Goal: Obtain resource: Download file/media

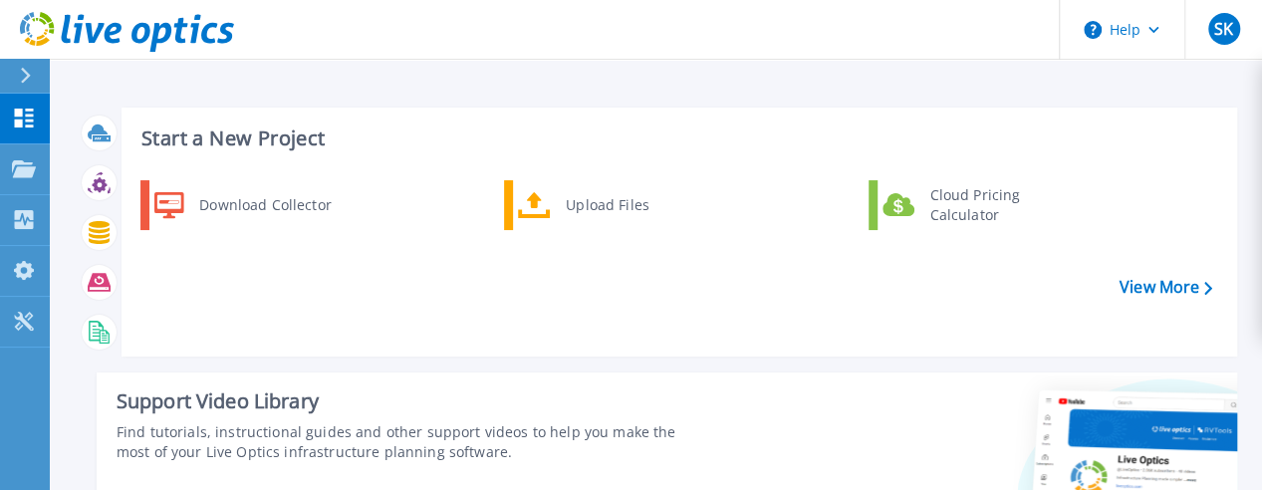
scroll to position [428, 0]
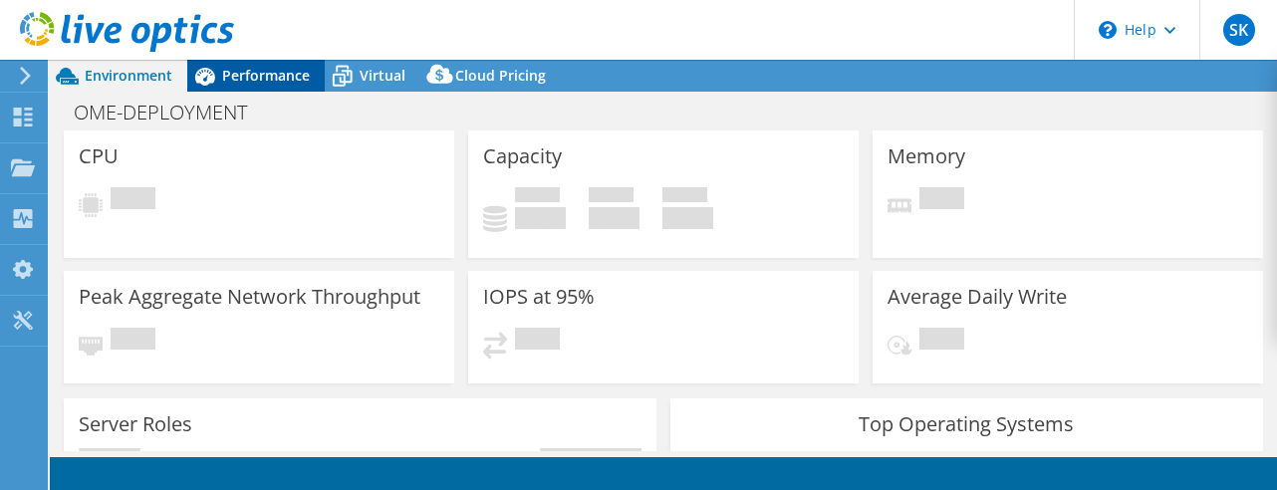
click at [249, 76] on span "Performance" at bounding box center [266, 75] width 88 height 19
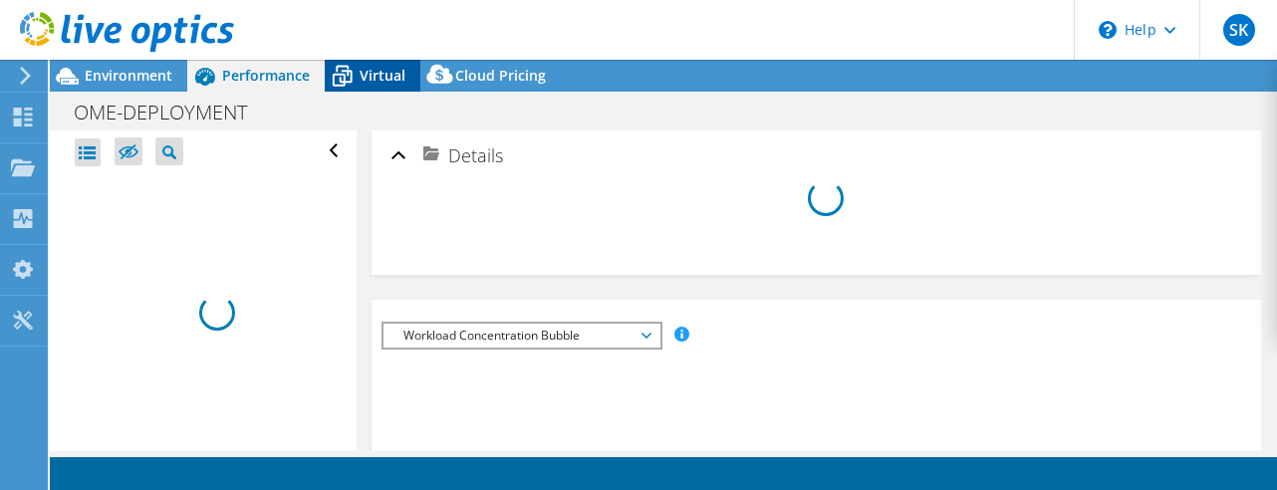
select select "USD"
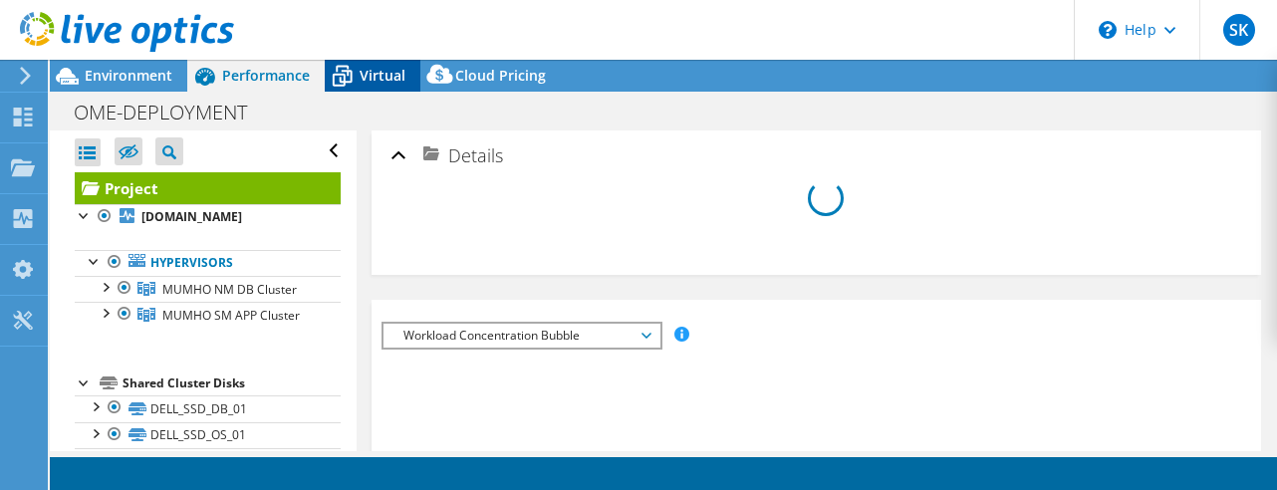
click at [363, 77] on span "Virtual" at bounding box center [383, 75] width 46 height 19
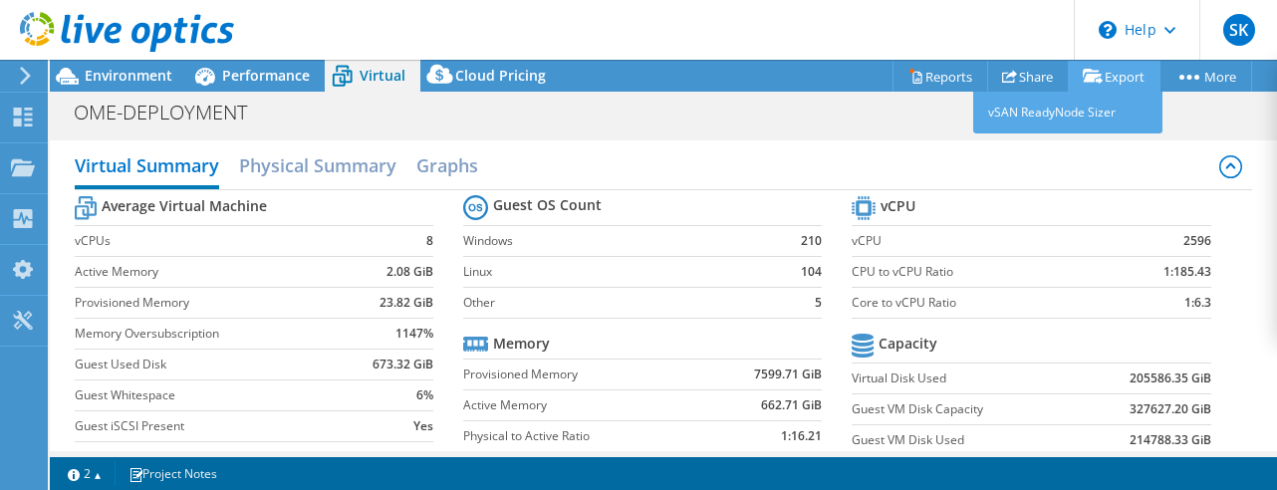
click at [1112, 76] on link "Export" at bounding box center [1114, 76] width 93 height 31
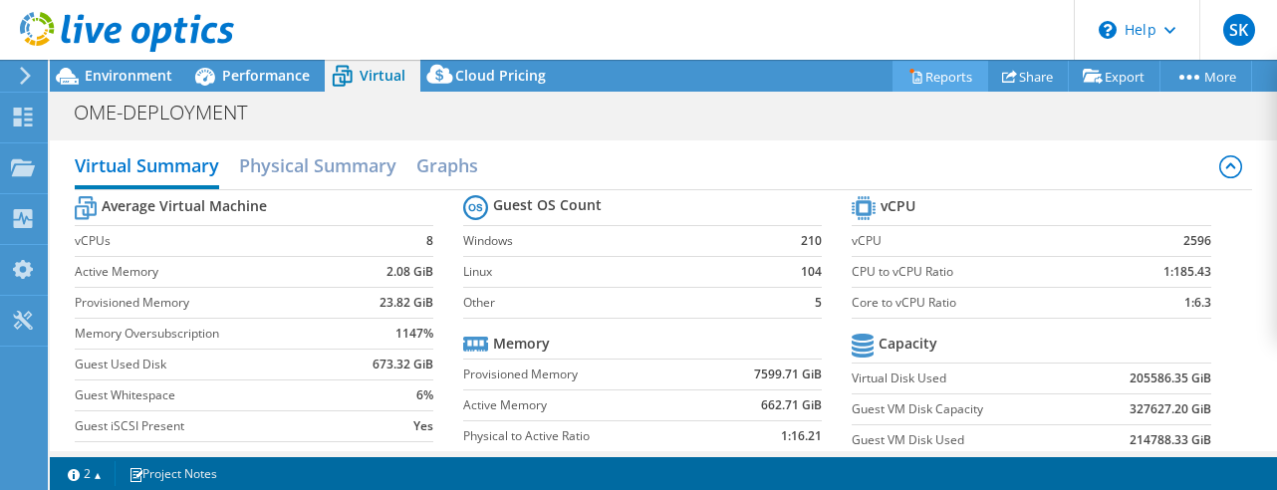
click at [927, 72] on link "Reports" at bounding box center [941, 76] width 96 height 31
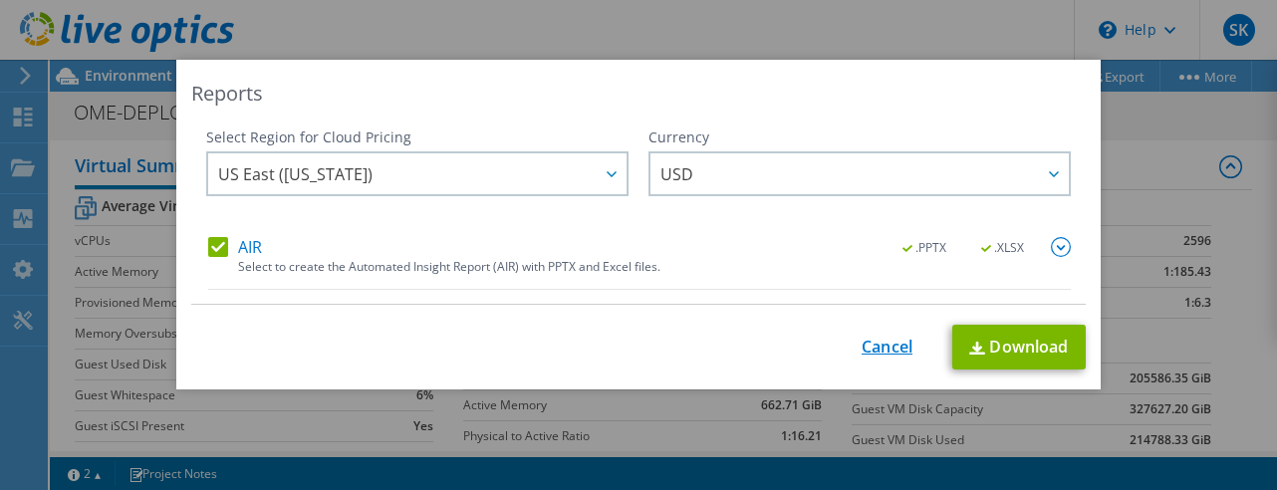
click at [877, 338] on link "Cancel" at bounding box center [887, 347] width 51 height 19
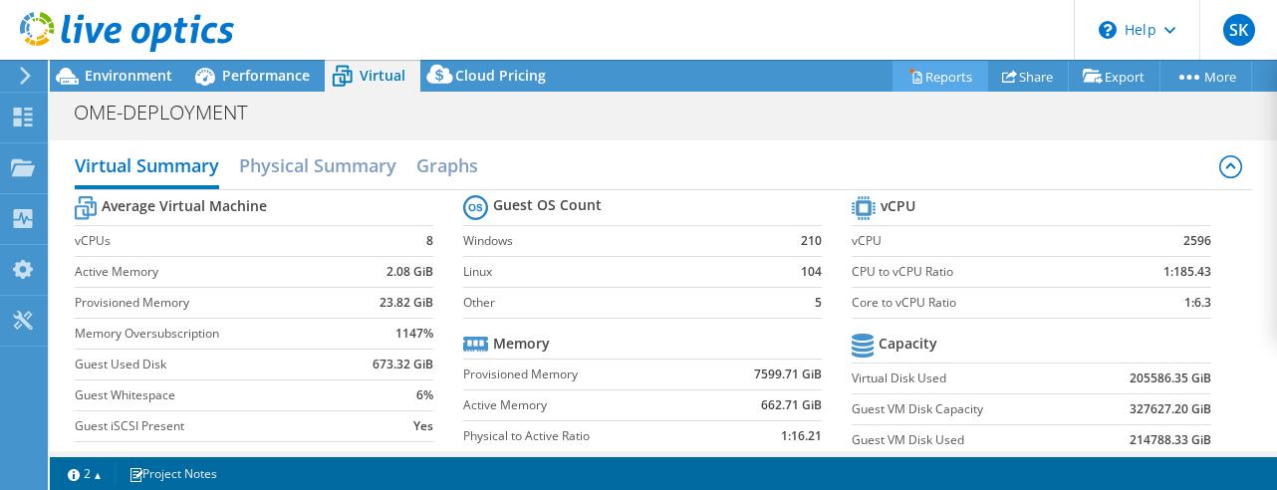
click at [931, 78] on link "Reports" at bounding box center [941, 76] width 96 height 31
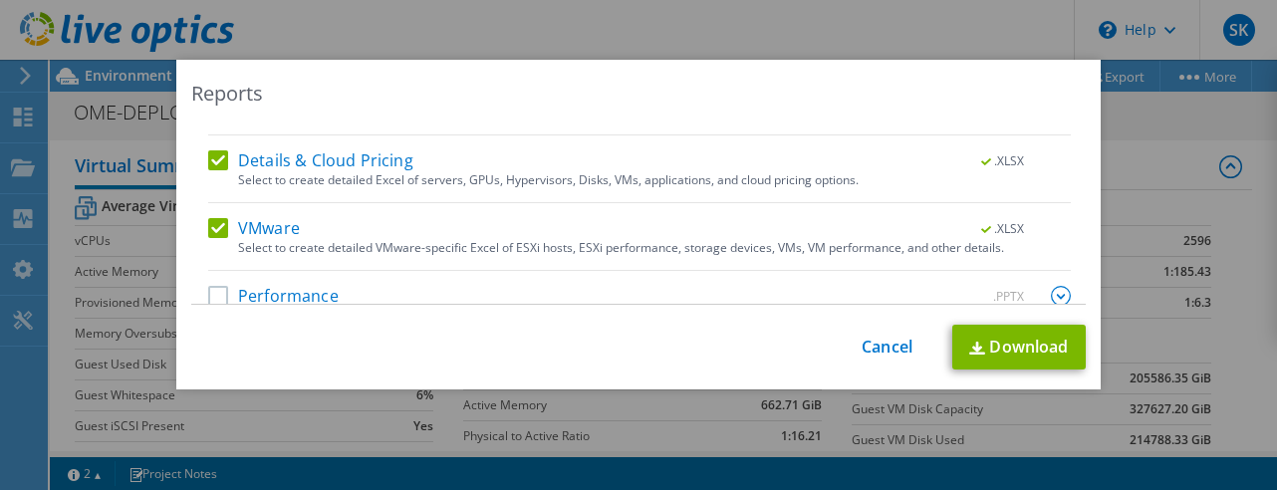
scroll to position [75, 0]
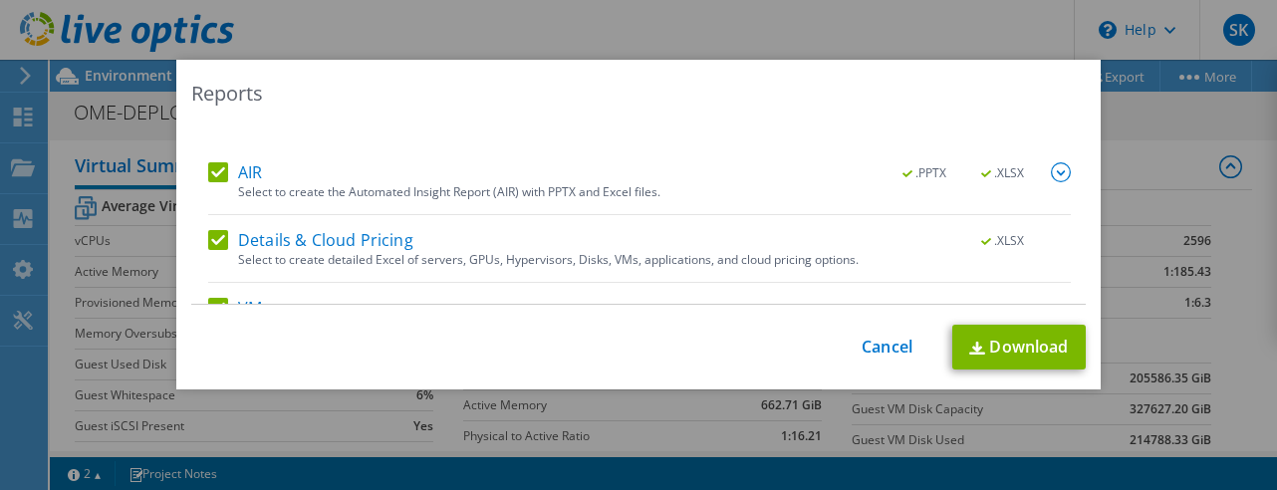
click at [215, 169] on label "AIR" at bounding box center [235, 172] width 54 height 20
click at [0, 0] on input "AIR" at bounding box center [0, 0] width 0 height 0
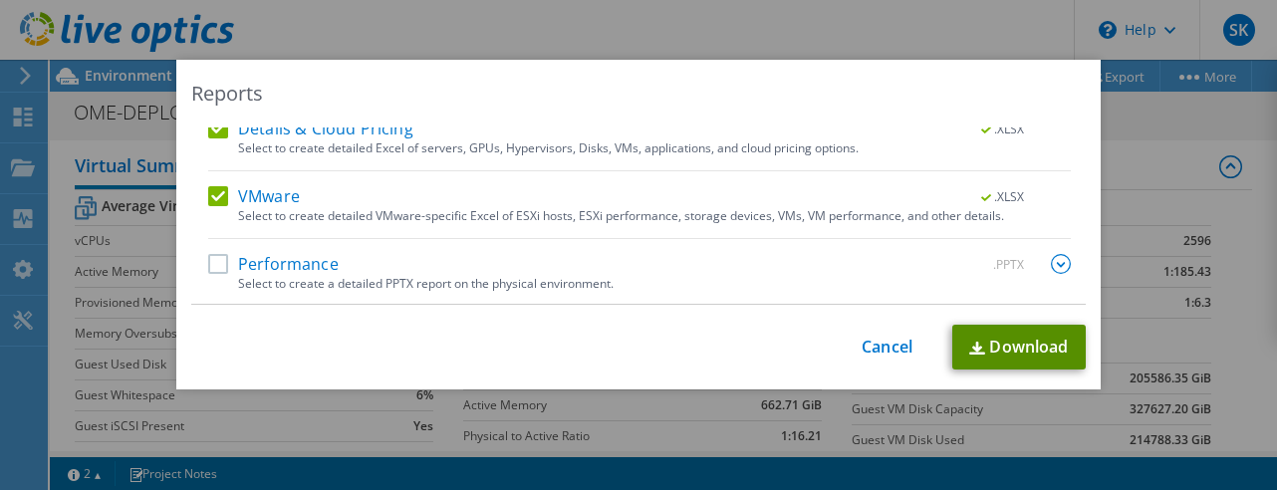
click at [1025, 338] on link "Download" at bounding box center [1020, 347] width 134 height 45
click at [889, 348] on link "Cancel" at bounding box center [887, 347] width 51 height 19
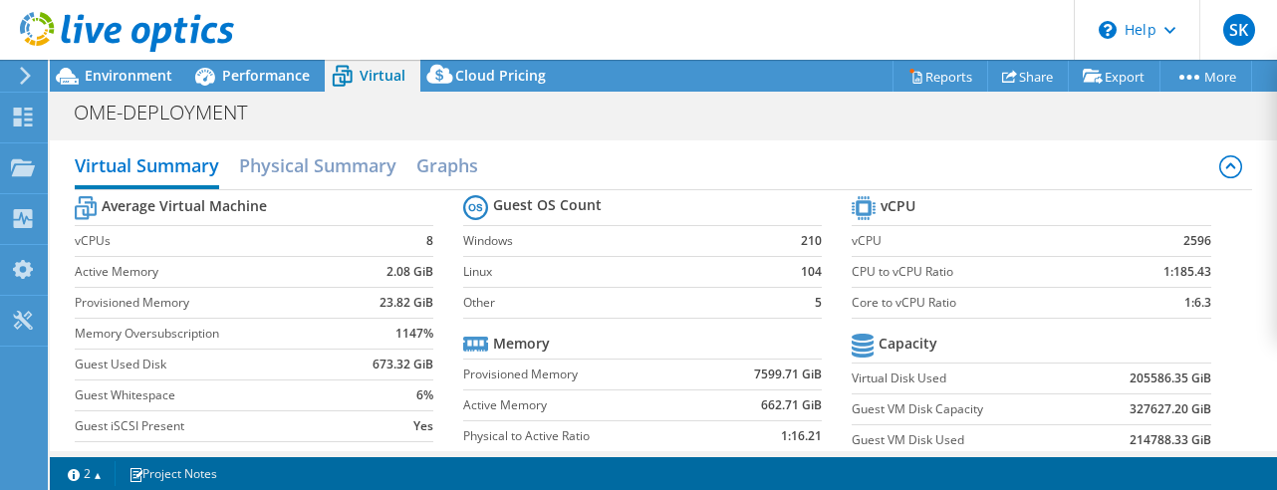
click at [114, 48] on icon at bounding box center [127, 32] width 214 height 41
click at [115, 78] on span "Environment" at bounding box center [129, 75] width 88 height 19
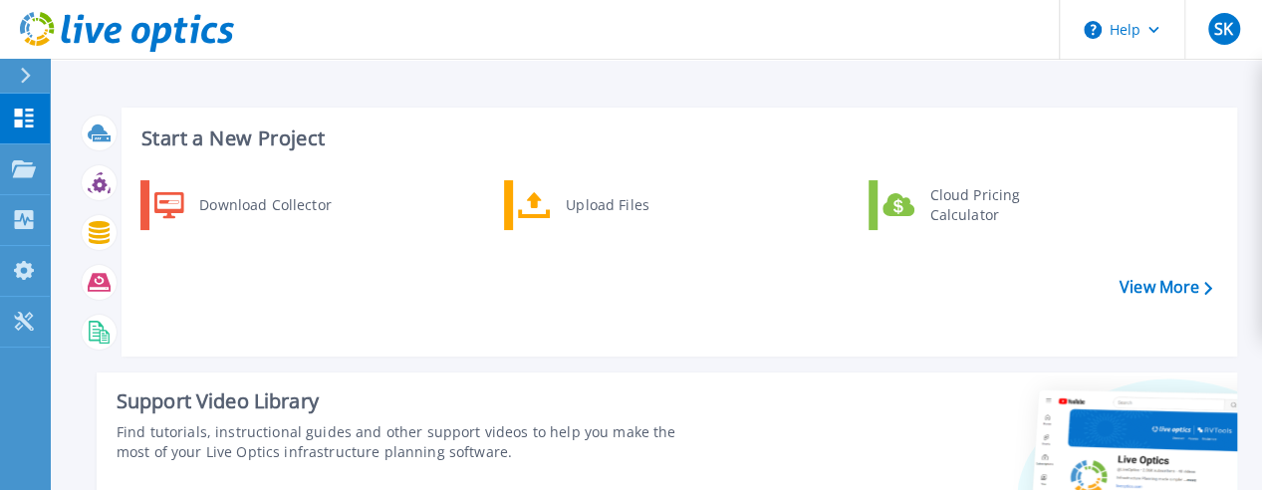
scroll to position [428, 0]
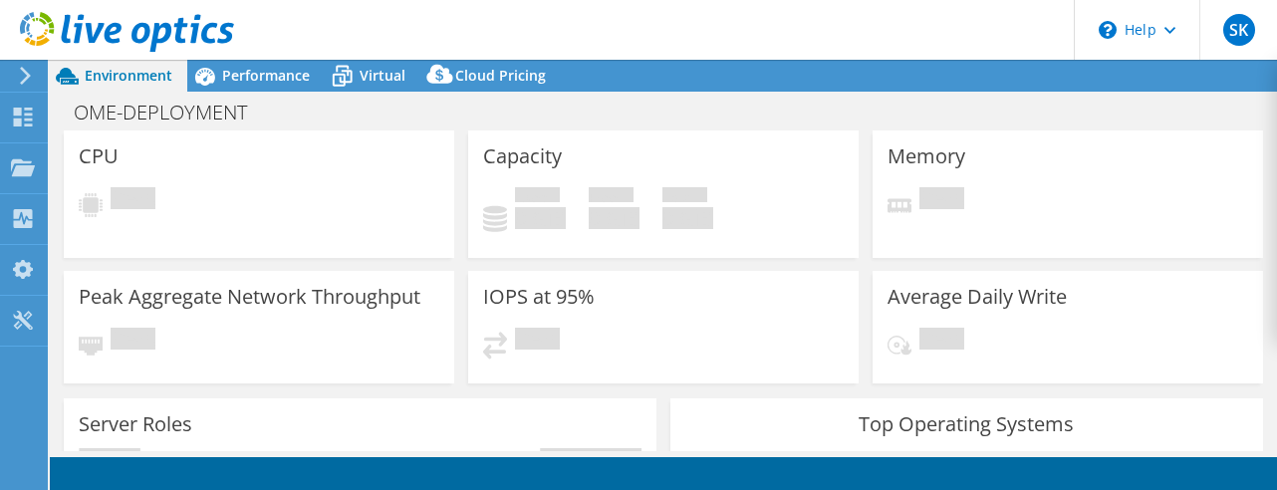
select select "USD"
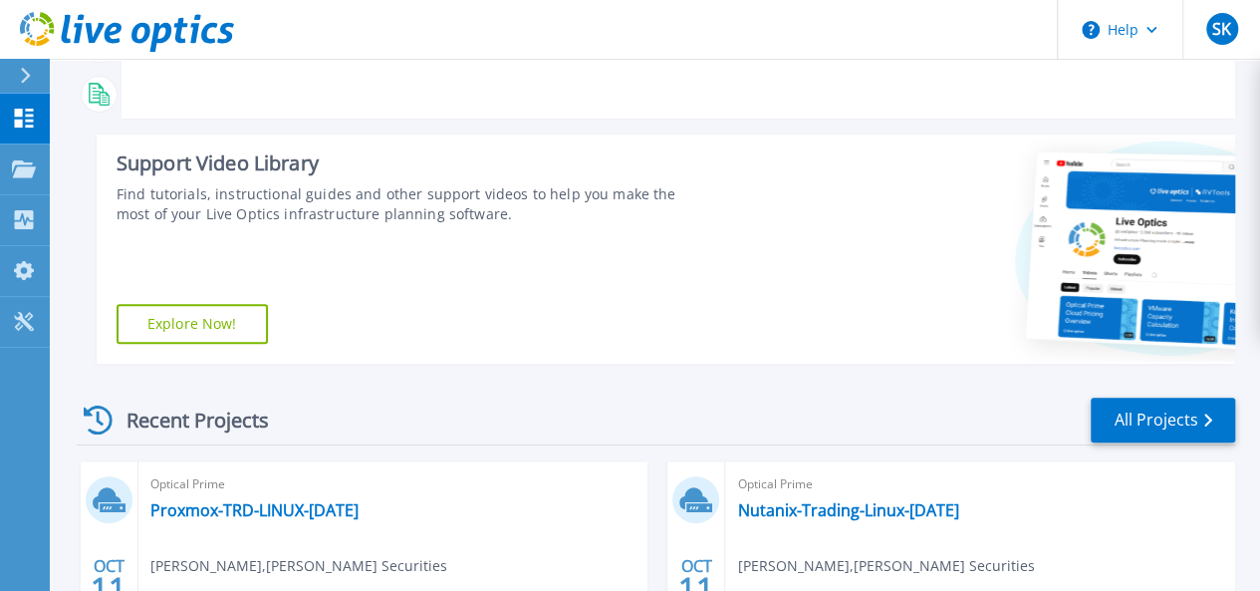
scroll to position [267, 0]
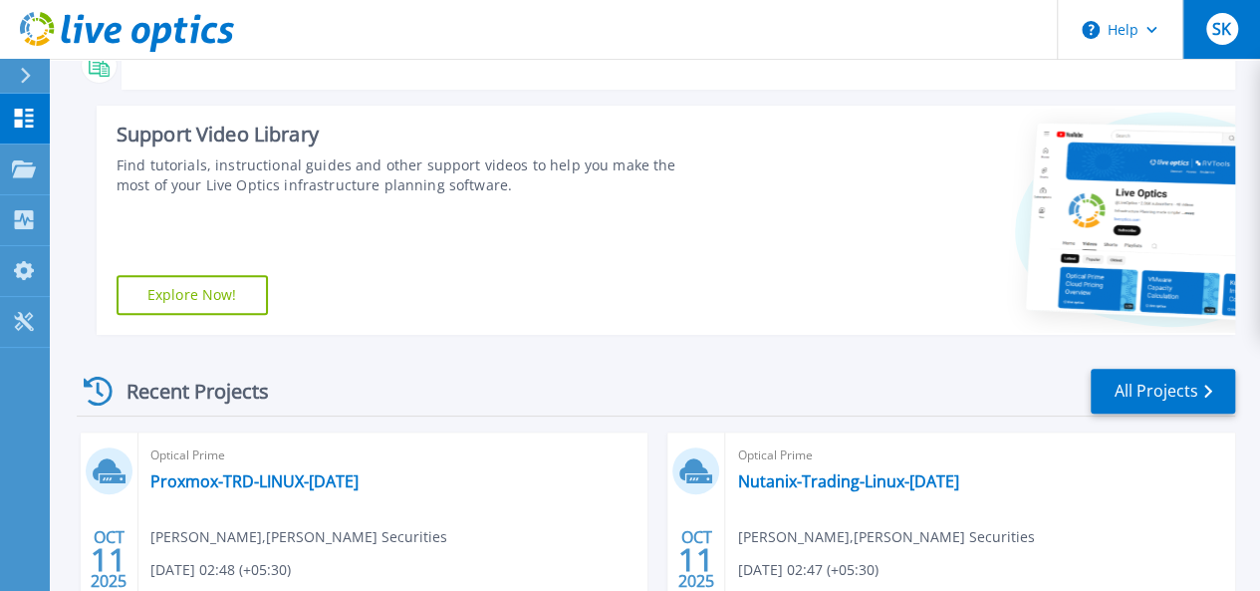
click at [1216, 43] on div "SK" at bounding box center [1223, 29] width 32 height 32
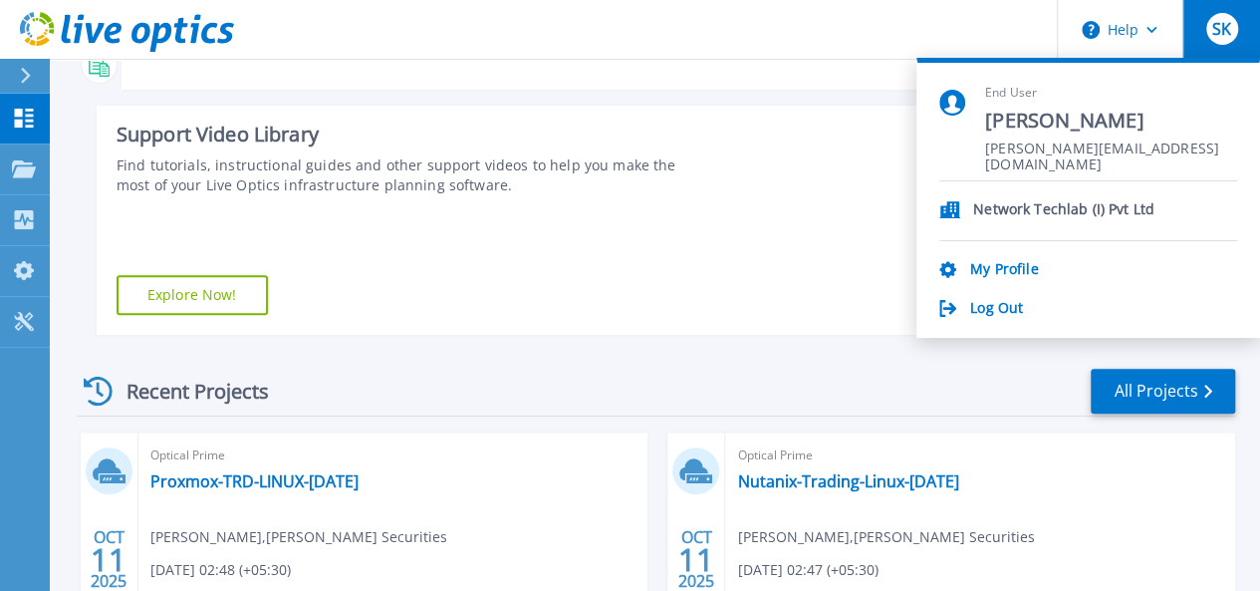
click at [794, 172] on div at bounding box center [980, 220] width 509 height 229
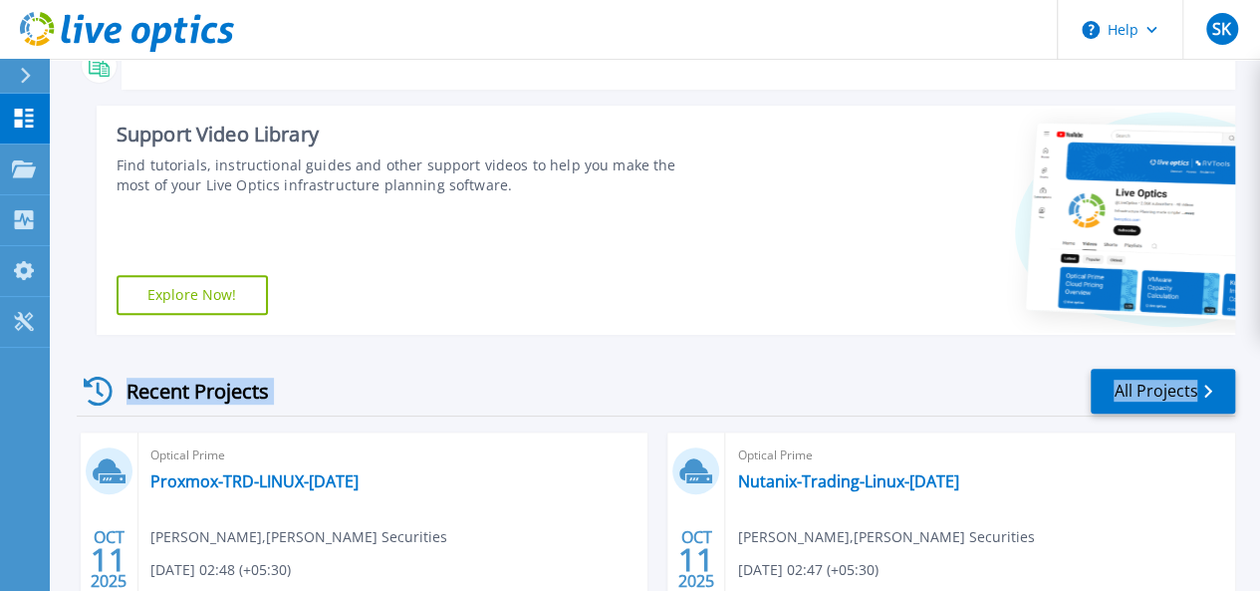
drag, startPoint x: 1259, startPoint y: 275, endPoint x: 1274, endPoint y: 378, distance: 103.7
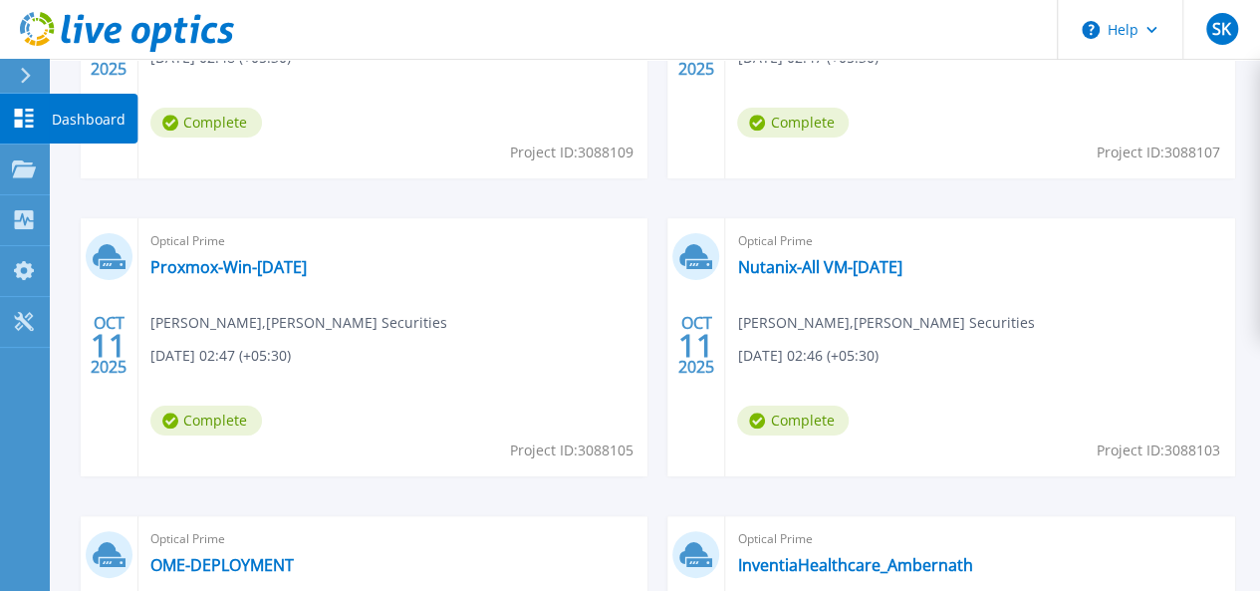
click at [18, 129] on link "Dashboard Dashboard" at bounding box center [25, 119] width 50 height 51
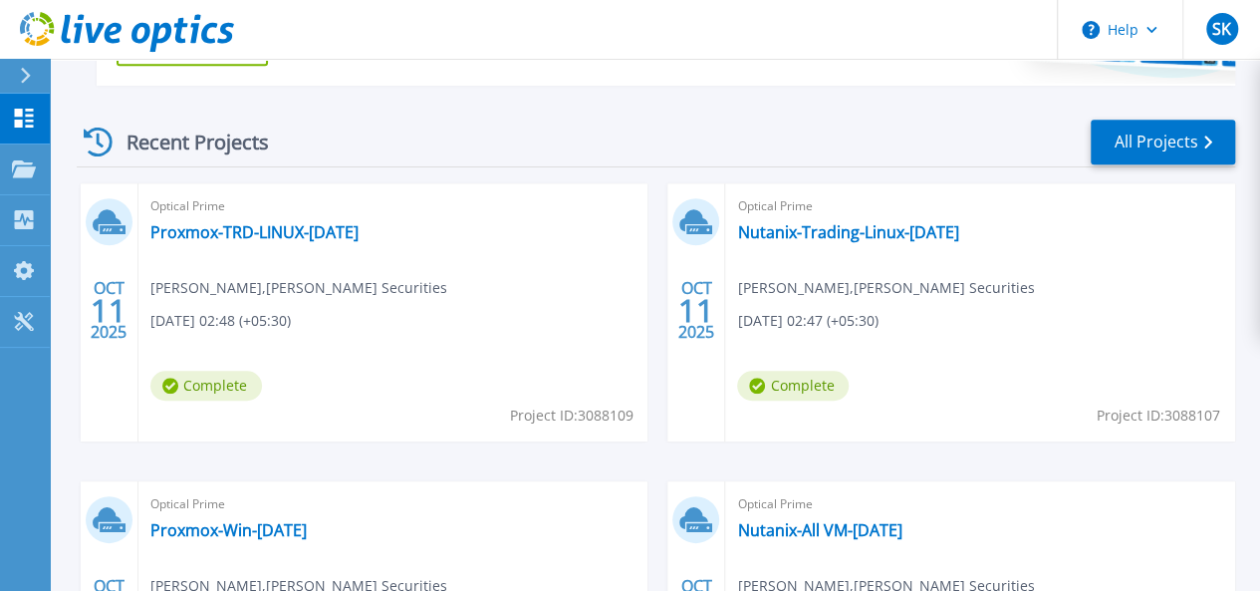
scroll to position [600, 0]
